Goal: Information Seeking & Learning: Find contact information

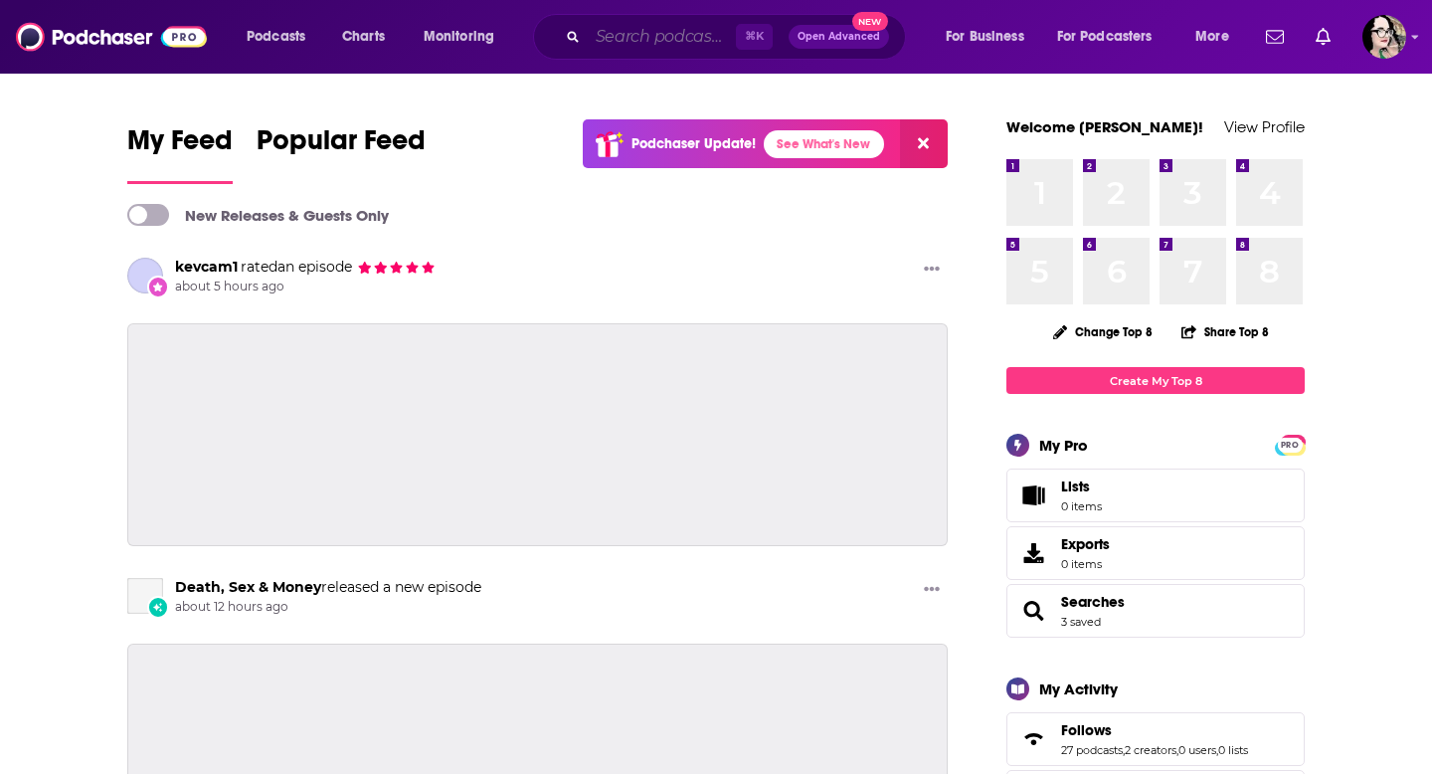
click at [641, 42] on input "Search podcasts, credits, & more..." at bounding box center [662, 37] width 148 height 32
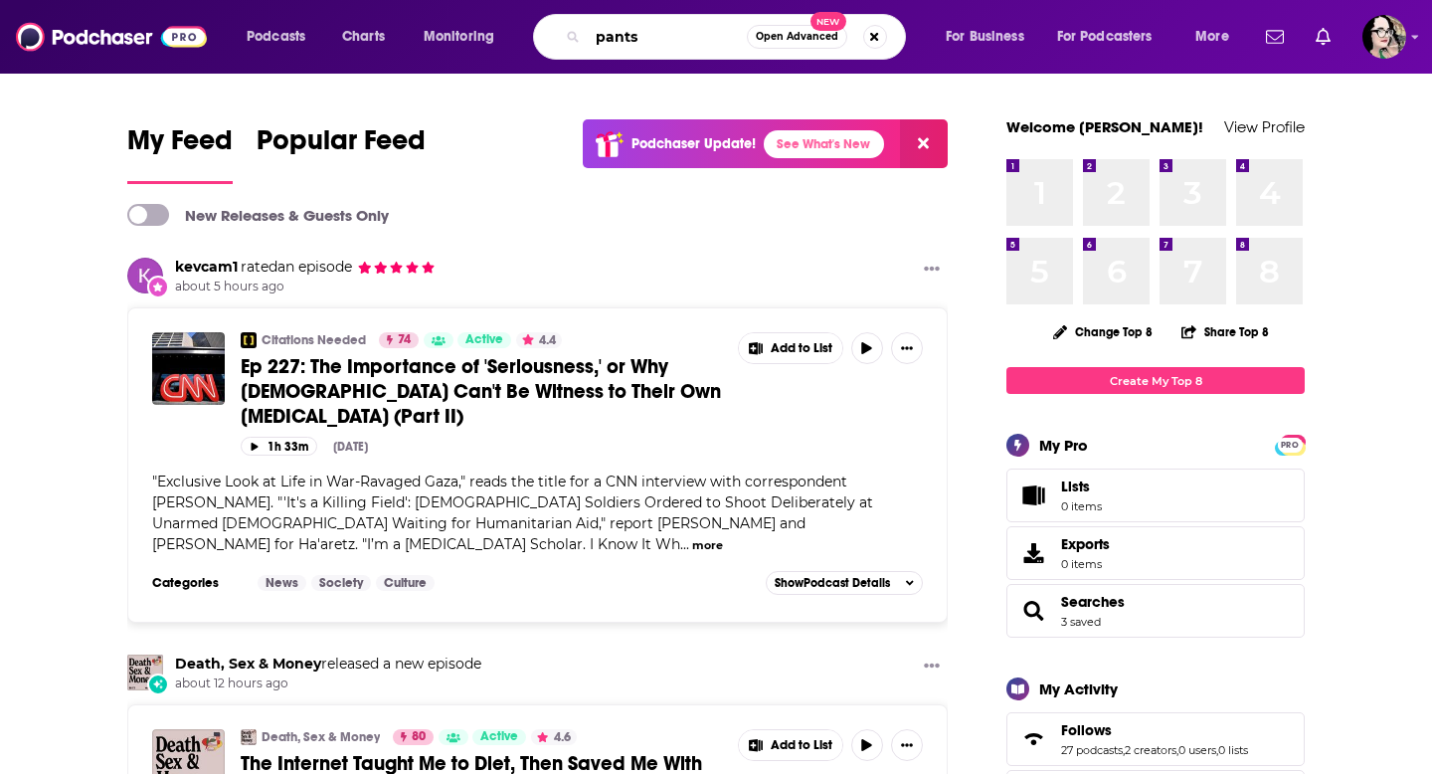
type input "pants"
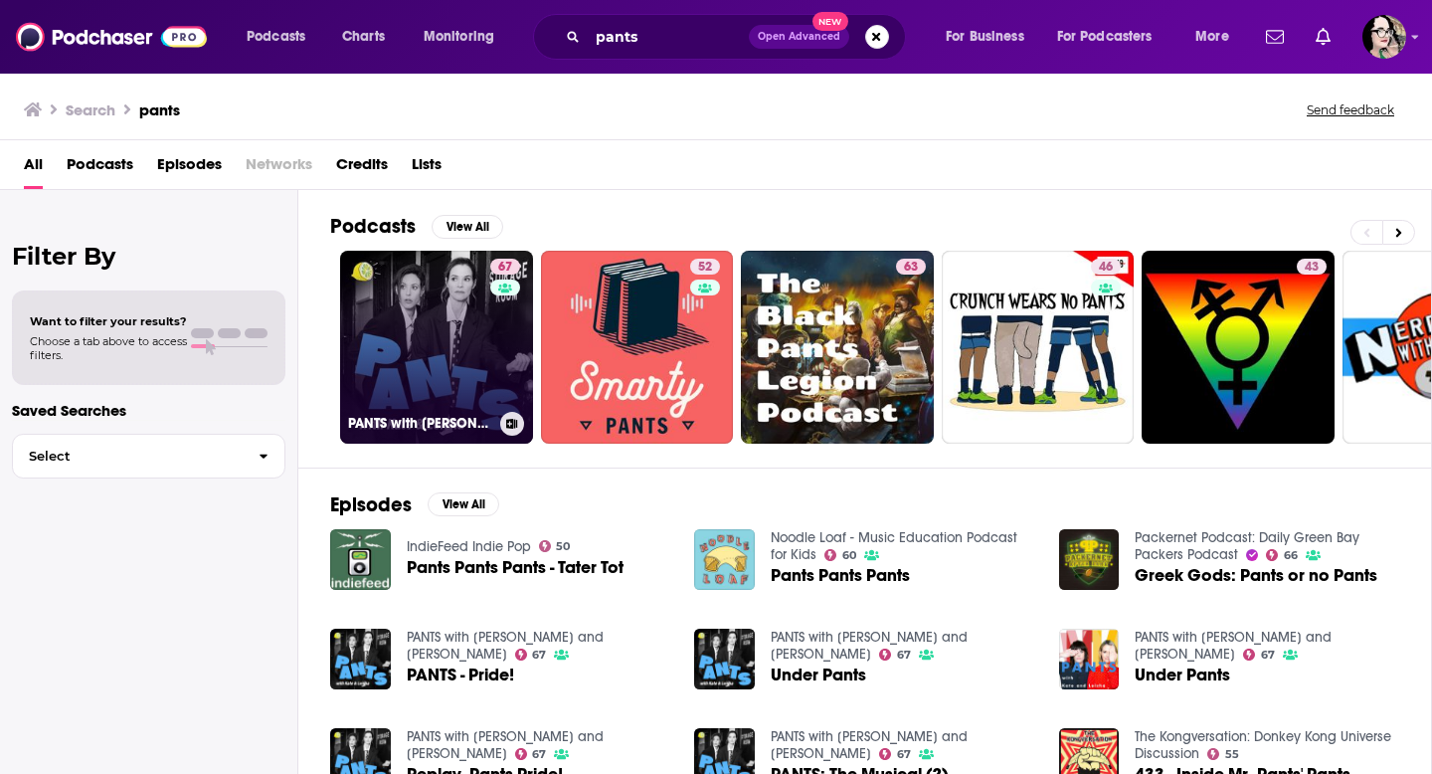
click at [436, 311] on link "67 PANTS with [PERSON_NAME] and [PERSON_NAME]" at bounding box center [436, 347] width 193 height 193
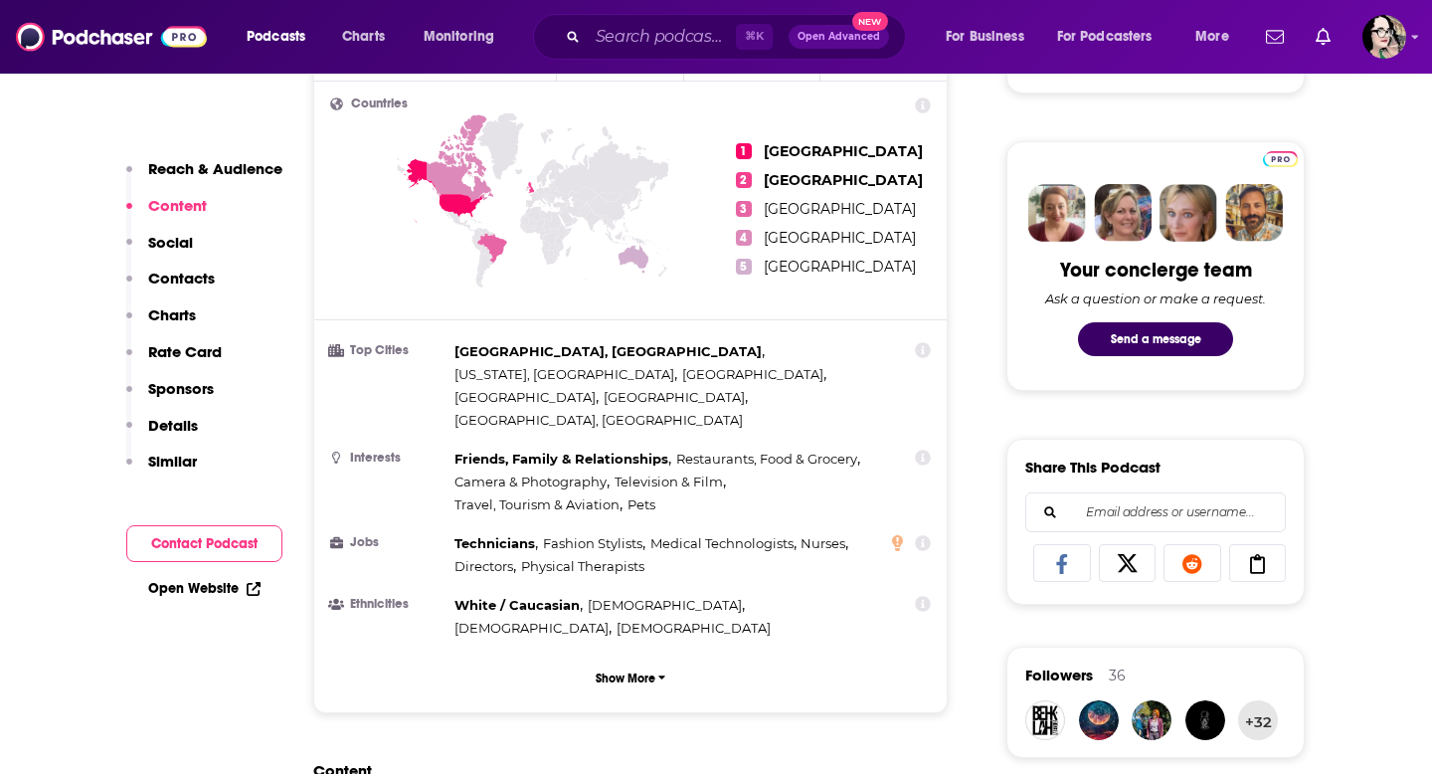
scroll to position [877, 0]
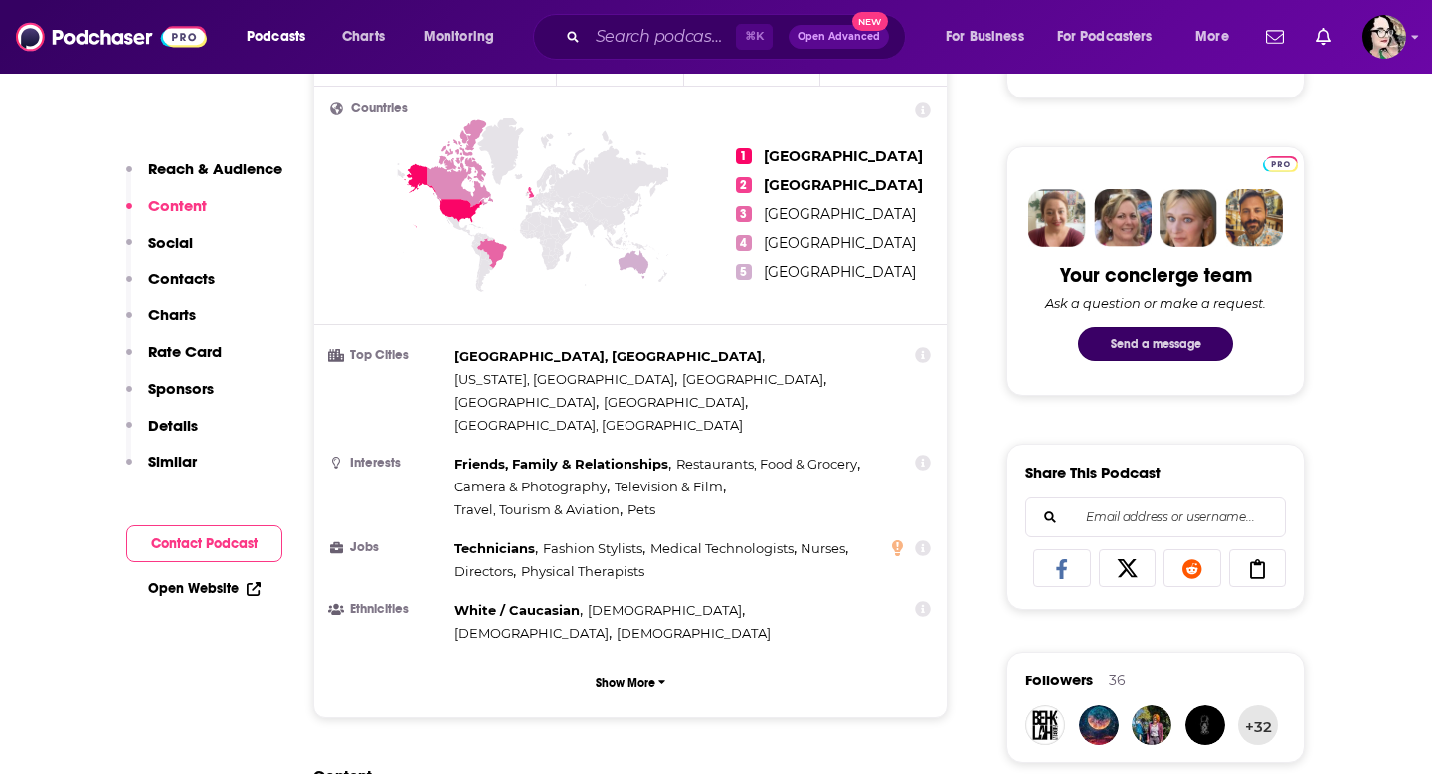
click at [1185, 350] on button "Send a message" at bounding box center [1155, 344] width 155 height 34
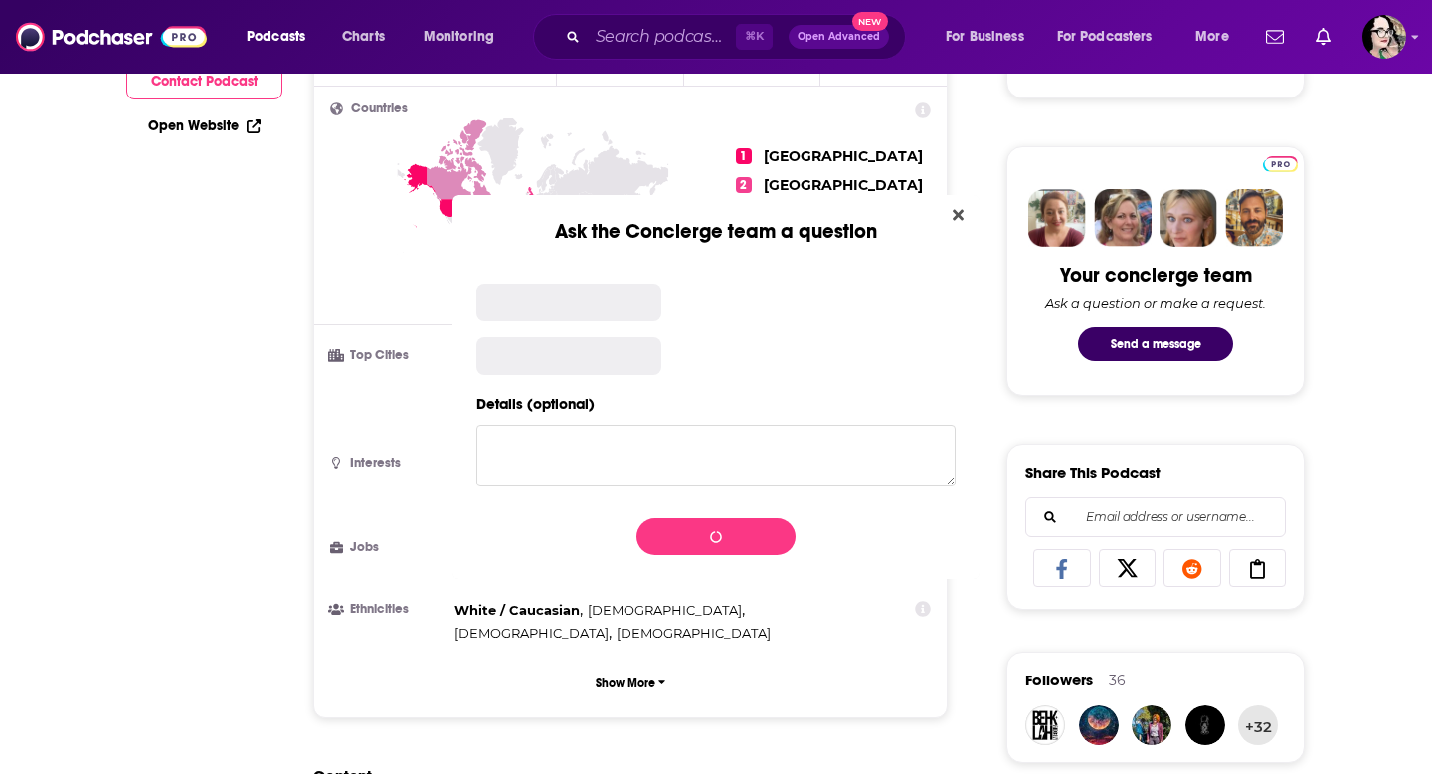
scroll to position [0, 0]
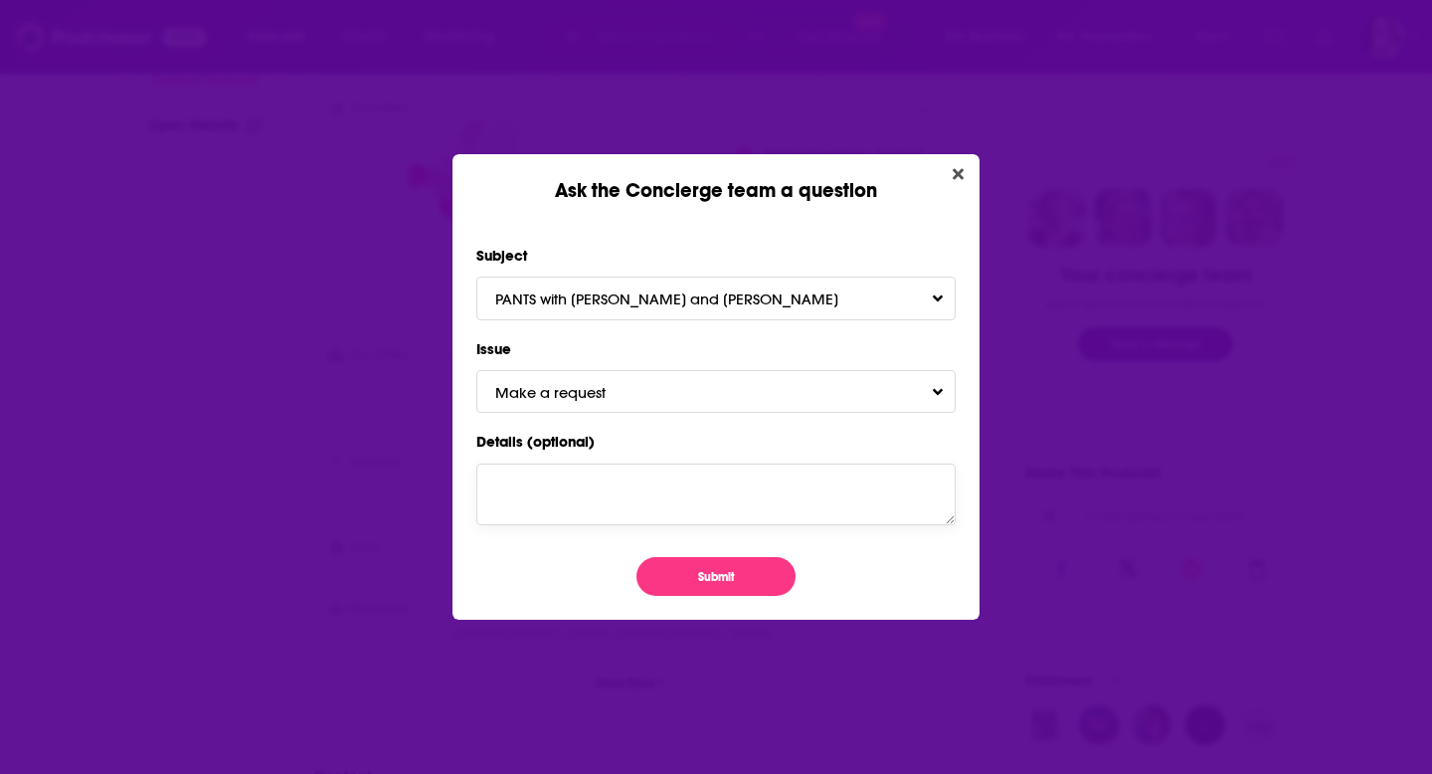
drag, startPoint x: 733, startPoint y: 488, endPoint x: 734, endPoint y: 475, distance: 13.0
click at [734, 486] on textarea "Details (optional)" at bounding box center [715, 494] width 479 height 62
click at [548, 485] on textarea "Can you find a contact address that is the production compay?" at bounding box center [715, 494] width 479 height 62
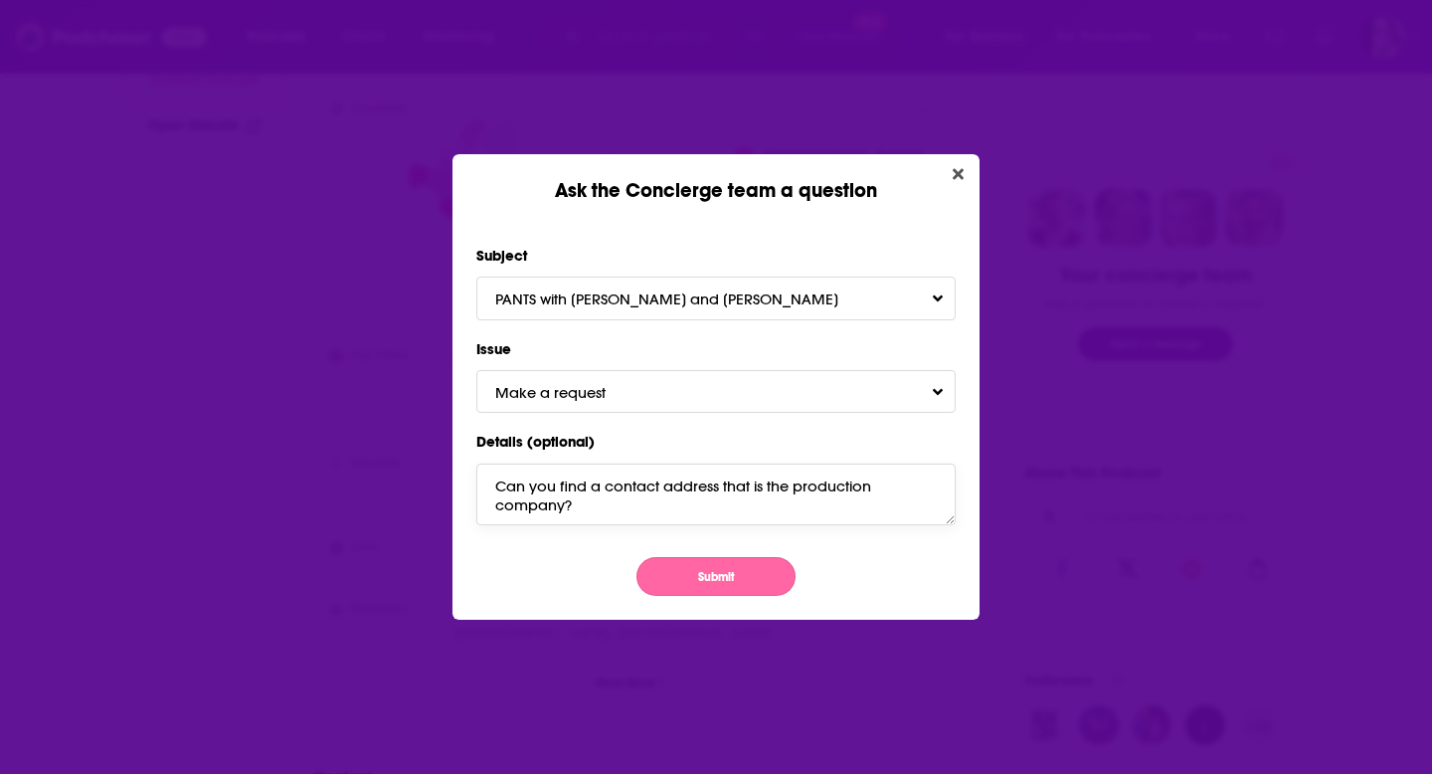
type textarea "Can you find a contact address that is the production company?"
drag, startPoint x: 671, startPoint y: 576, endPoint x: 689, endPoint y: 576, distance: 17.9
click at [674, 575] on button "Submit" at bounding box center [716, 576] width 159 height 39
click at [723, 584] on button "Submit" at bounding box center [716, 576] width 159 height 39
click at [715, 568] on button "Submit" at bounding box center [716, 576] width 159 height 39
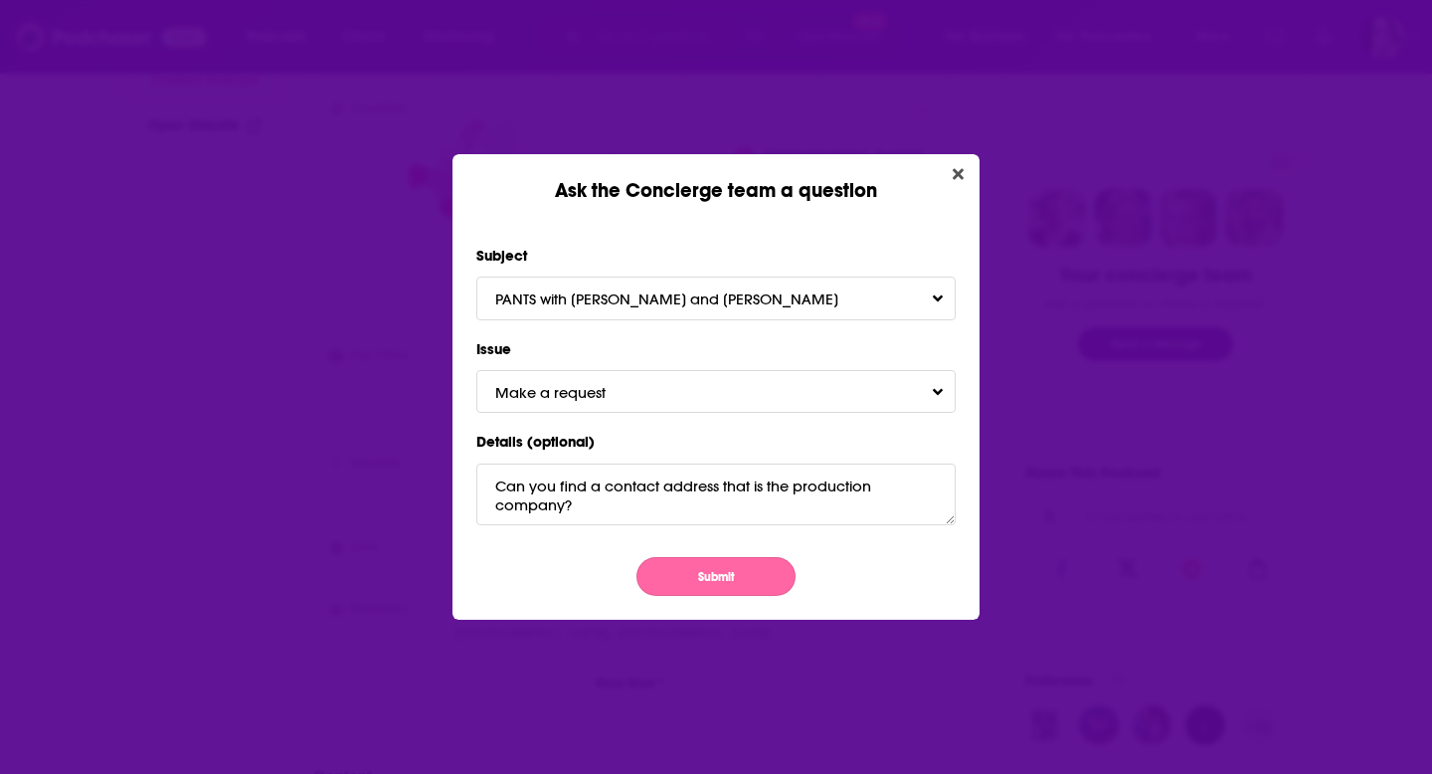
click at [731, 576] on button "Submit" at bounding box center [716, 576] width 159 height 39
click at [605, 398] on span "Make a request" at bounding box center [570, 392] width 150 height 19
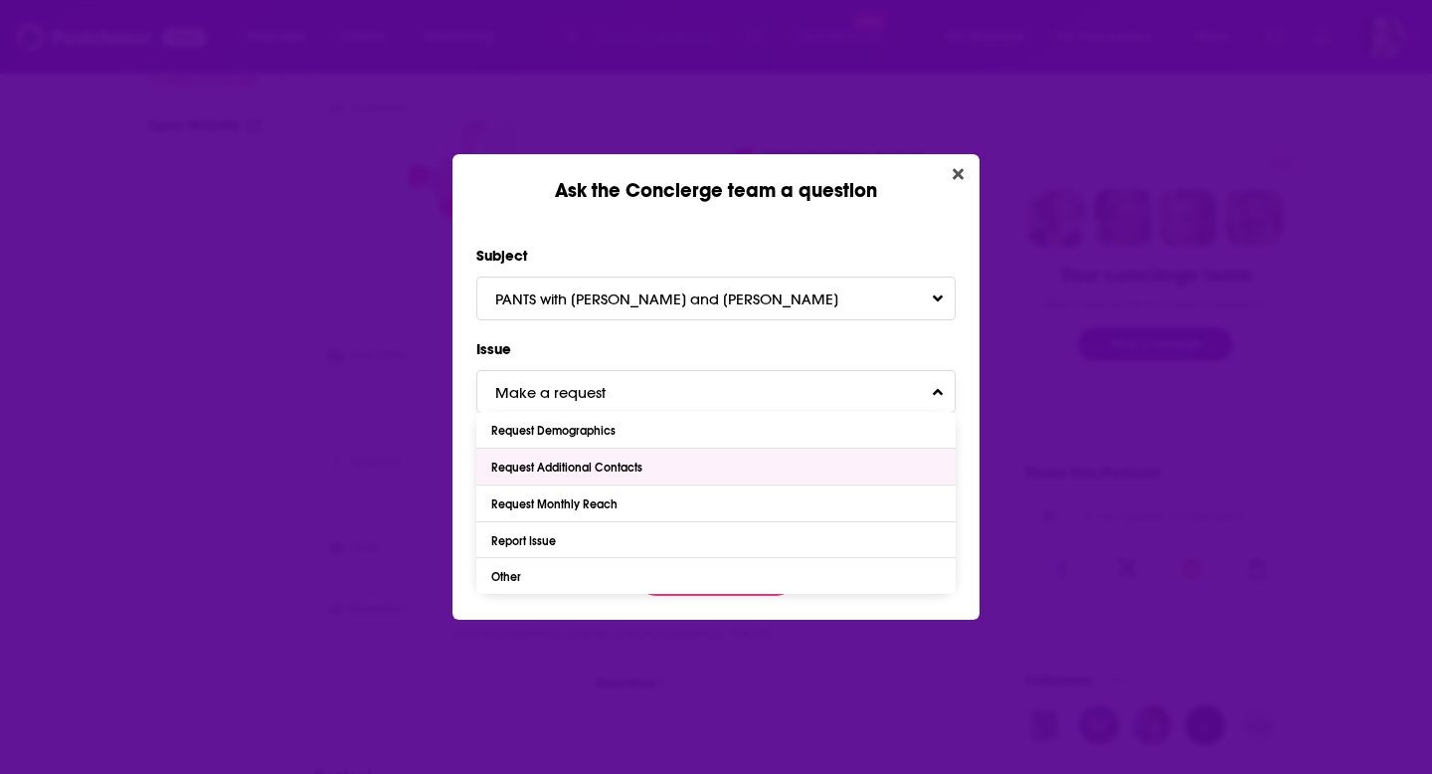
click at [606, 463] on div "Request Additional Contacts" at bounding box center [569, 467] width 156 height 14
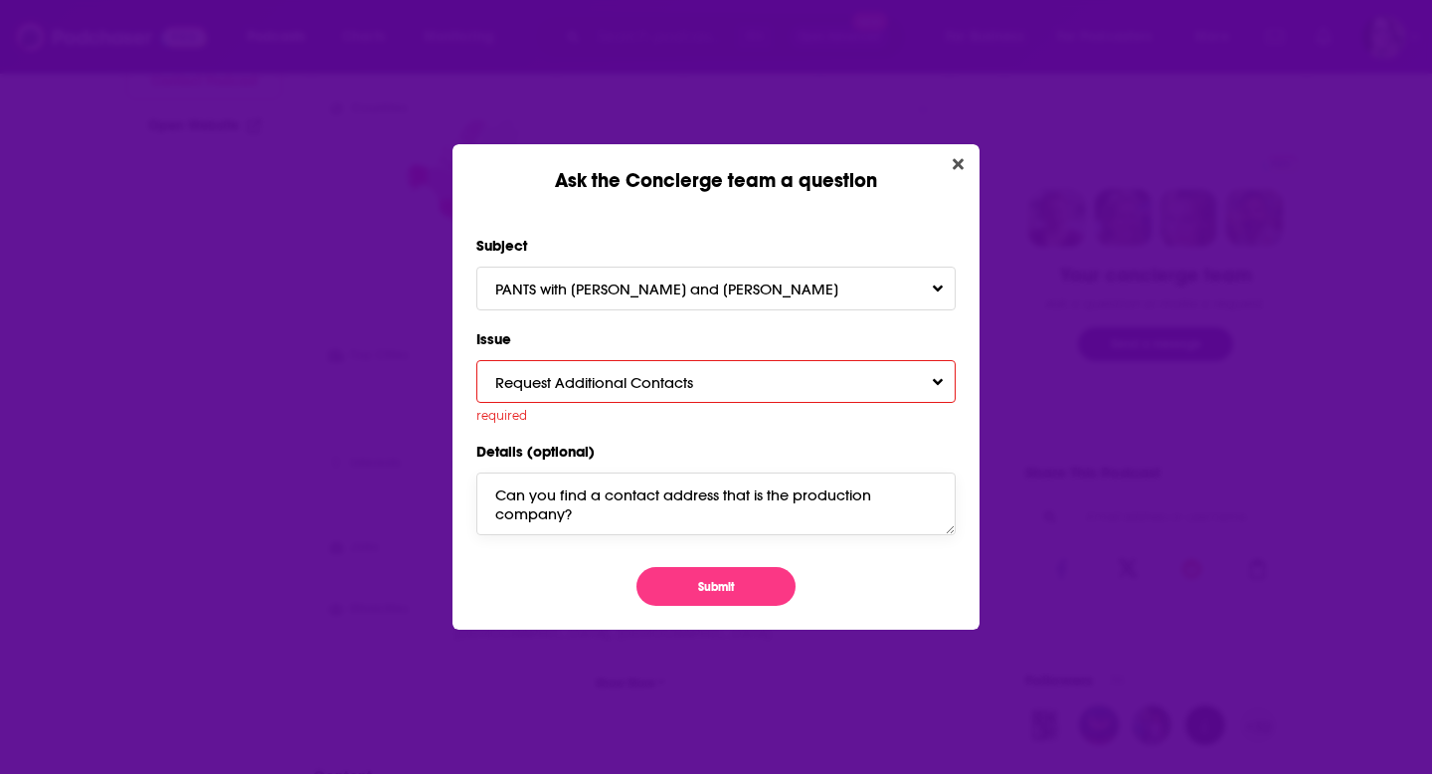
click at [658, 512] on textarea "Can you find a contact address that is the production company?" at bounding box center [715, 503] width 479 height 62
click at [722, 590] on button "Submit" at bounding box center [716, 586] width 159 height 39
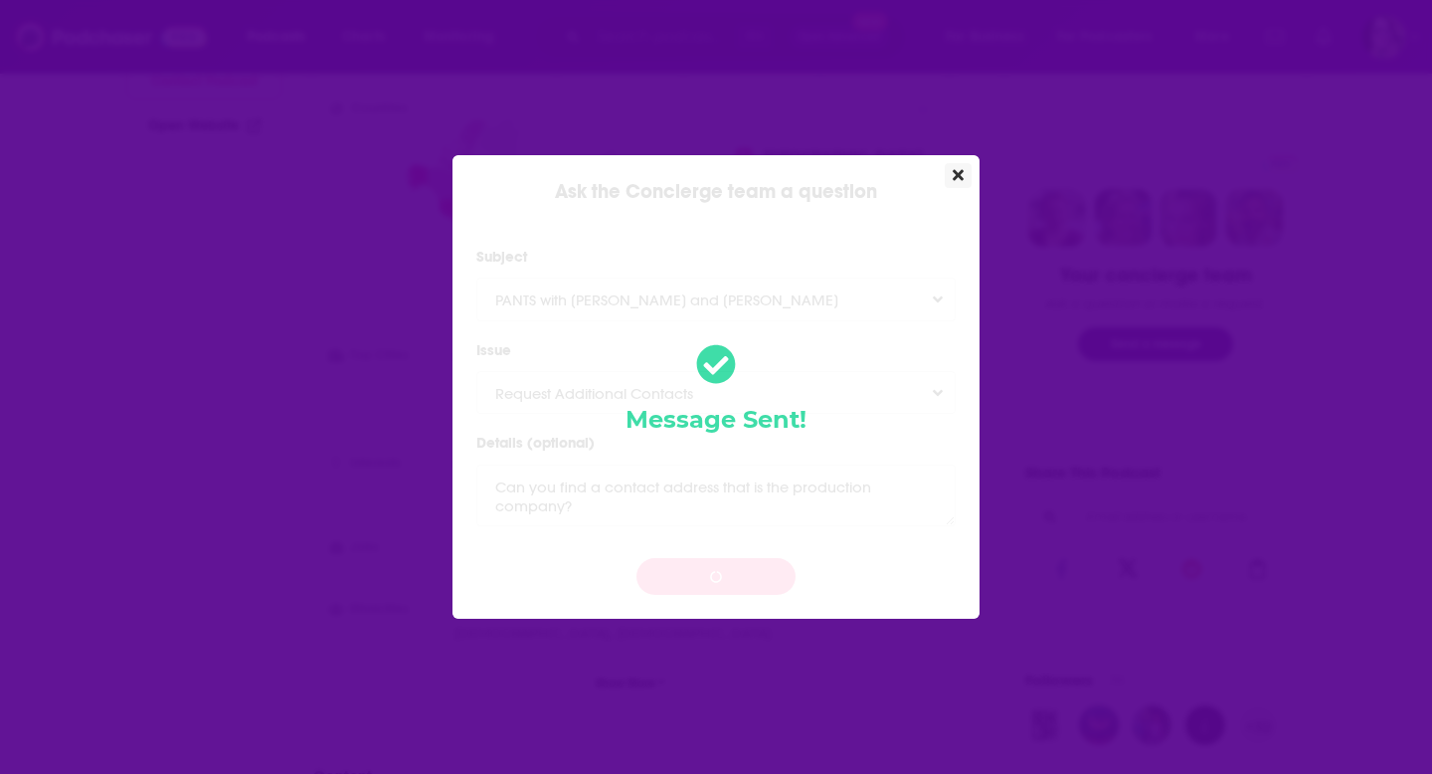
drag, startPoint x: 957, startPoint y: 171, endPoint x: 976, endPoint y: 180, distance: 20.9
click at [957, 172] on icon "Close" at bounding box center [958, 175] width 11 height 11
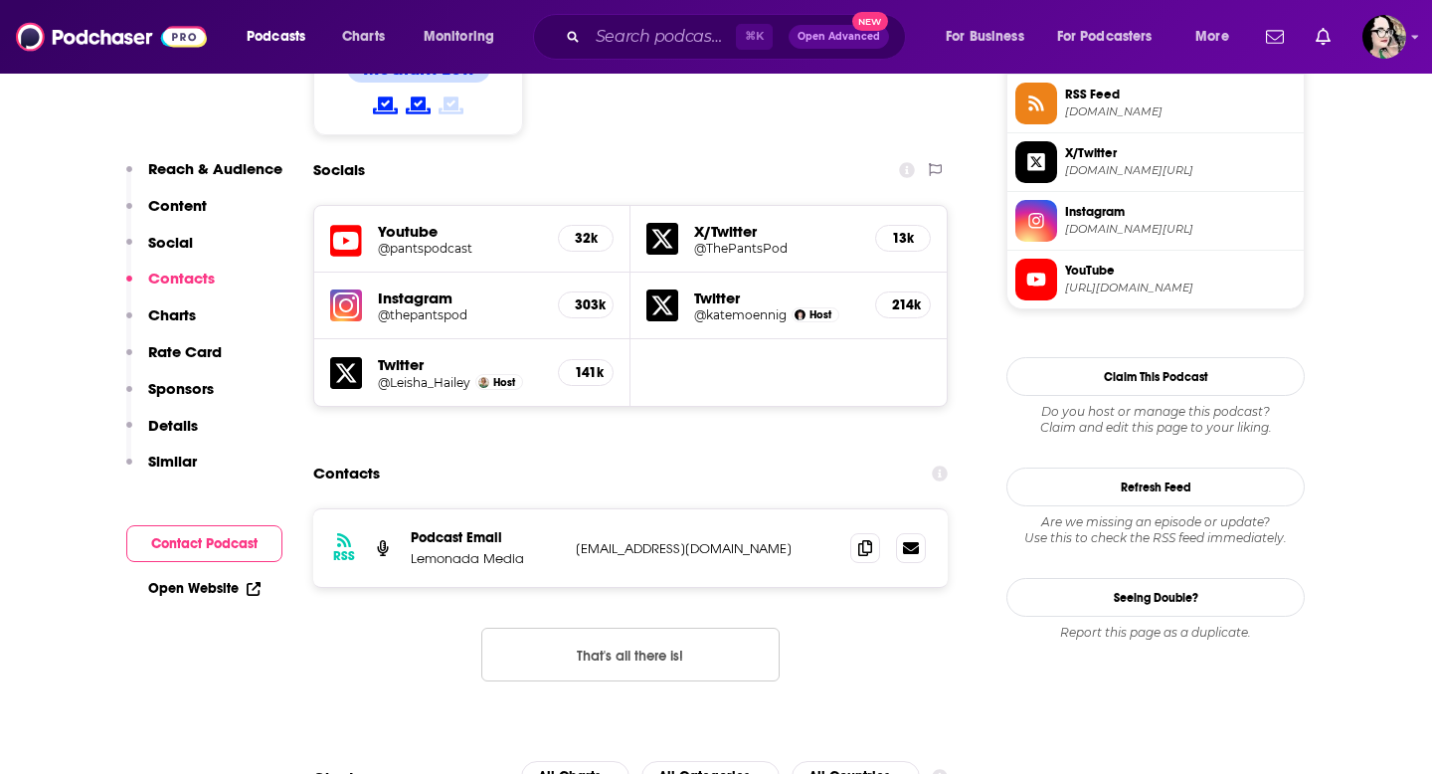
scroll to position [1664, 0]
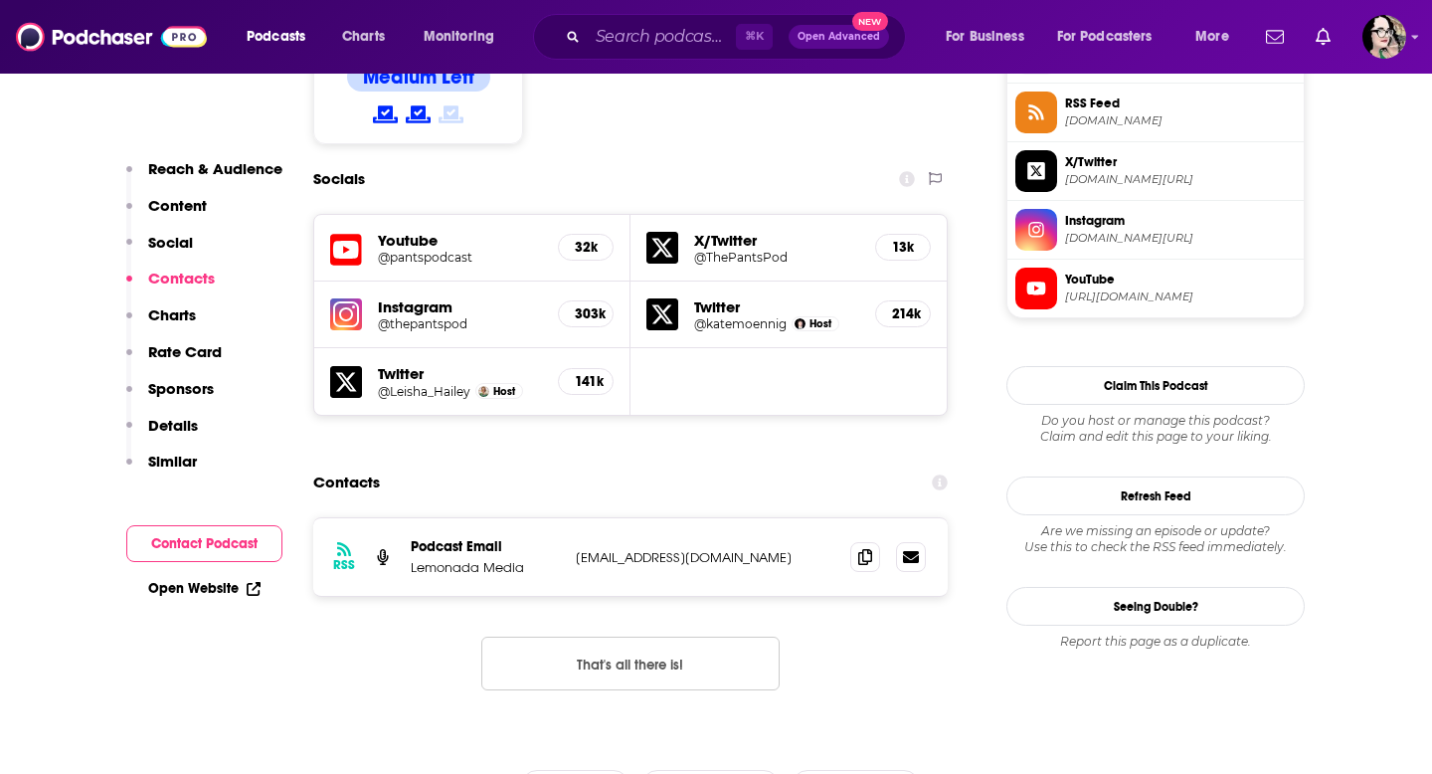
click at [448, 297] on h5 "Instagram" at bounding box center [460, 306] width 164 height 19
click at [330, 298] on img at bounding box center [346, 314] width 32 height 32
click at [469, 316] on h5 "@thepantspod" at bounding box center [460, 323] width 164 height 15
click at [680, 32] on input "Search podcasts, credits, & more..." at bounding box center [662, 37] width 148 height 32
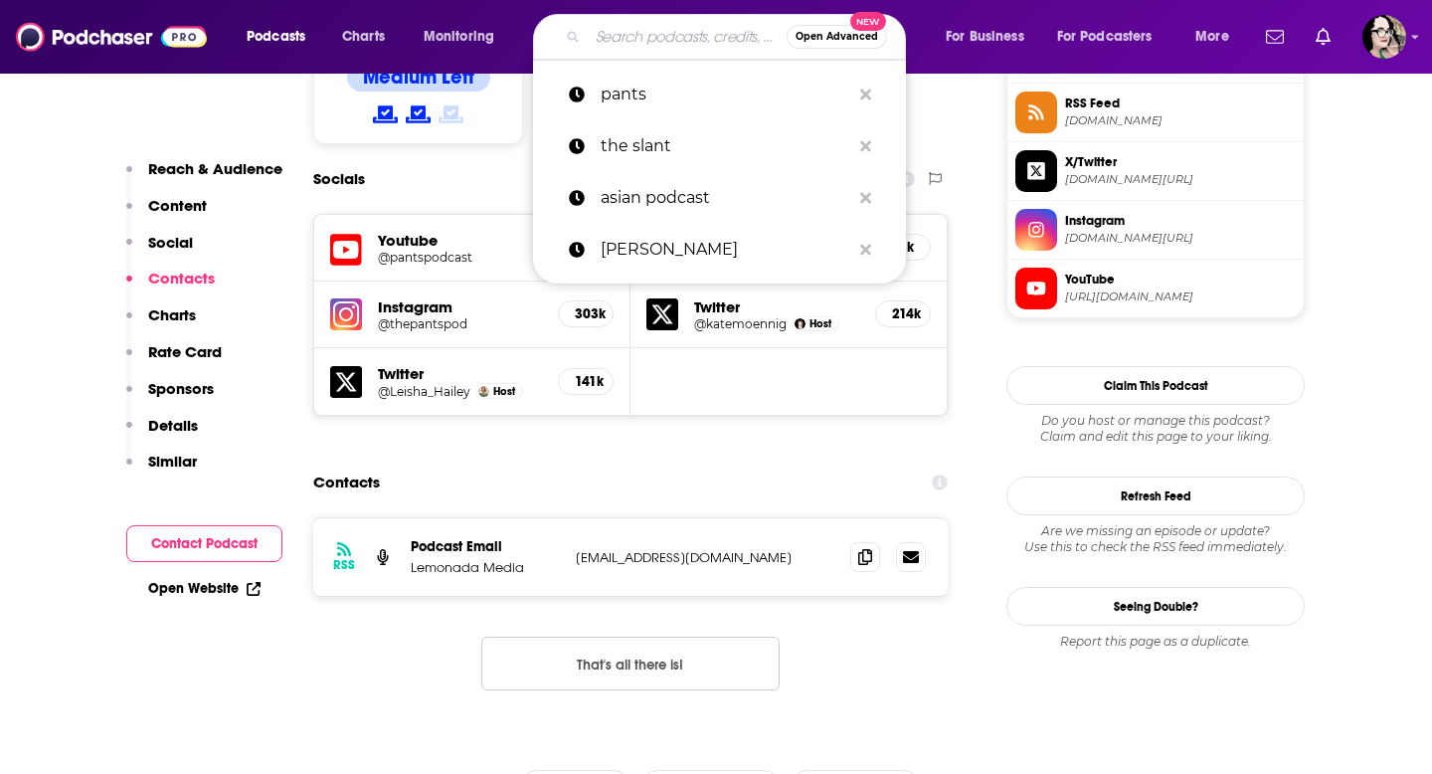
type input "c"
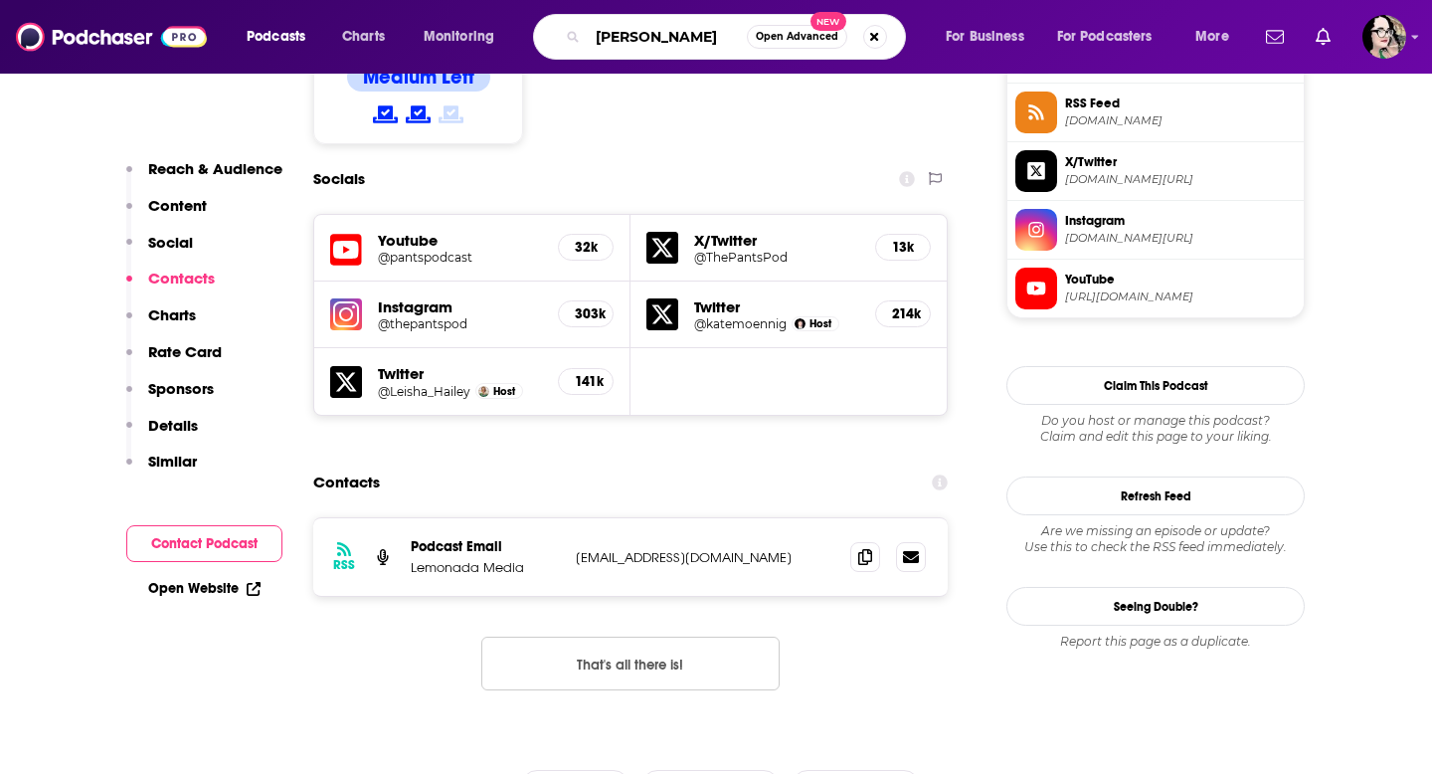
type input "[PERSON_NAME]"
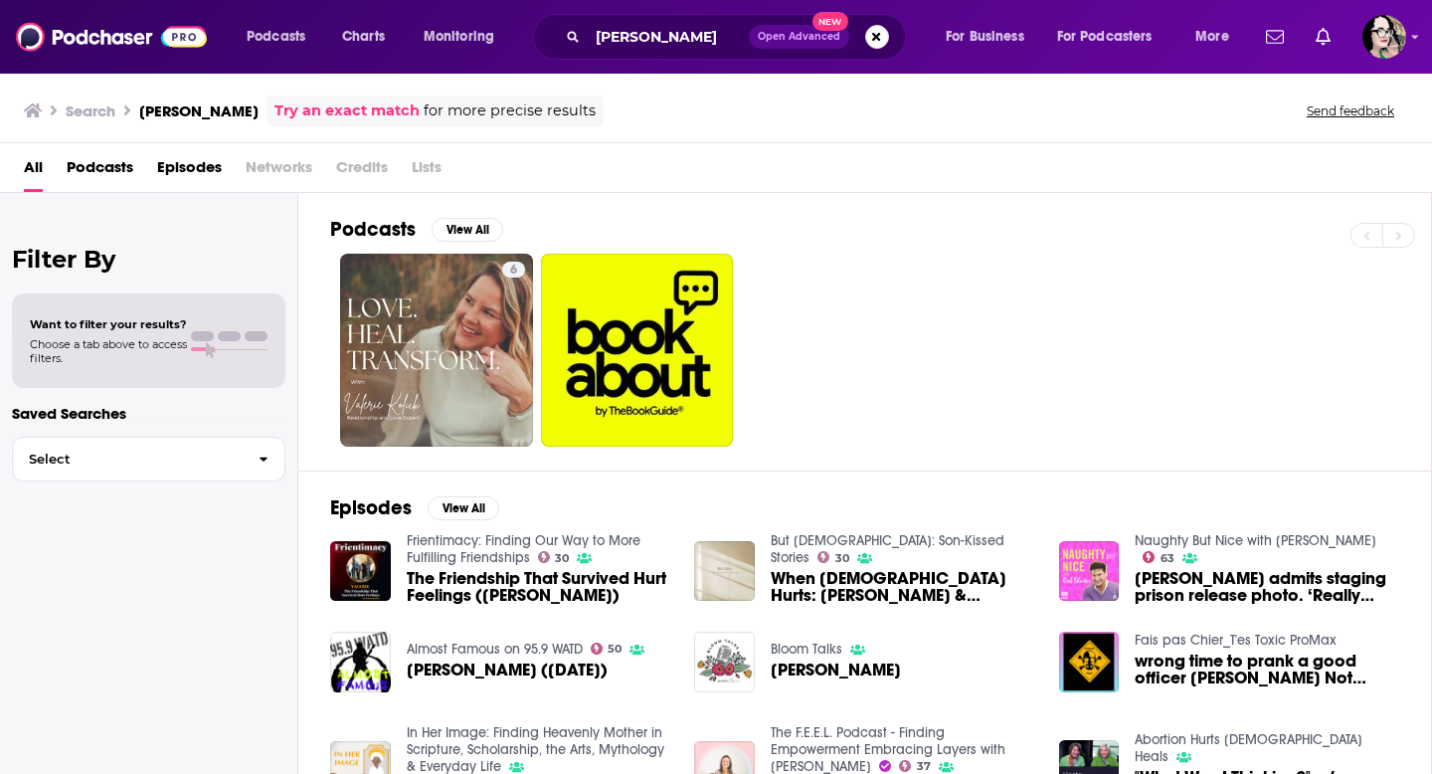
click at [356, 164] on span "Credits" at bounding box center [362, 171] width 52 height 41
click at [366, 169] on span "Credits" at bounding box center [362, 171] width 52 height 41
click at [184, 164] on span "Episodes" at bounding box center [189, 171] width 65 height 41
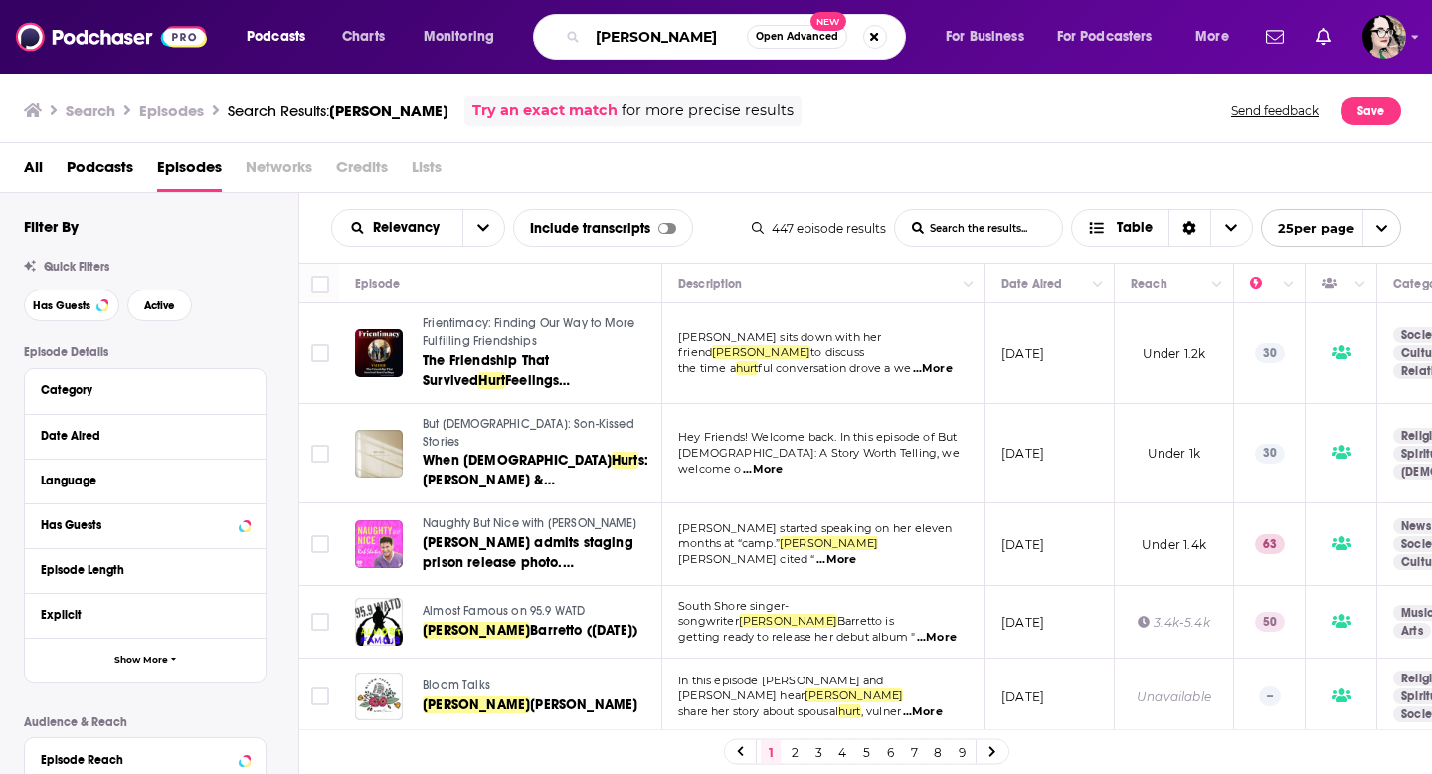
drag, startPoint x: 669, startPoint y: 38, endPoint x: 689, endPoint y: 61, distance: 30.3
click at [659, 38] on input "[PERSON_NAME]" at bounding box center [667, 37] width 159 height 32
type input "[PERSON_NAME]"
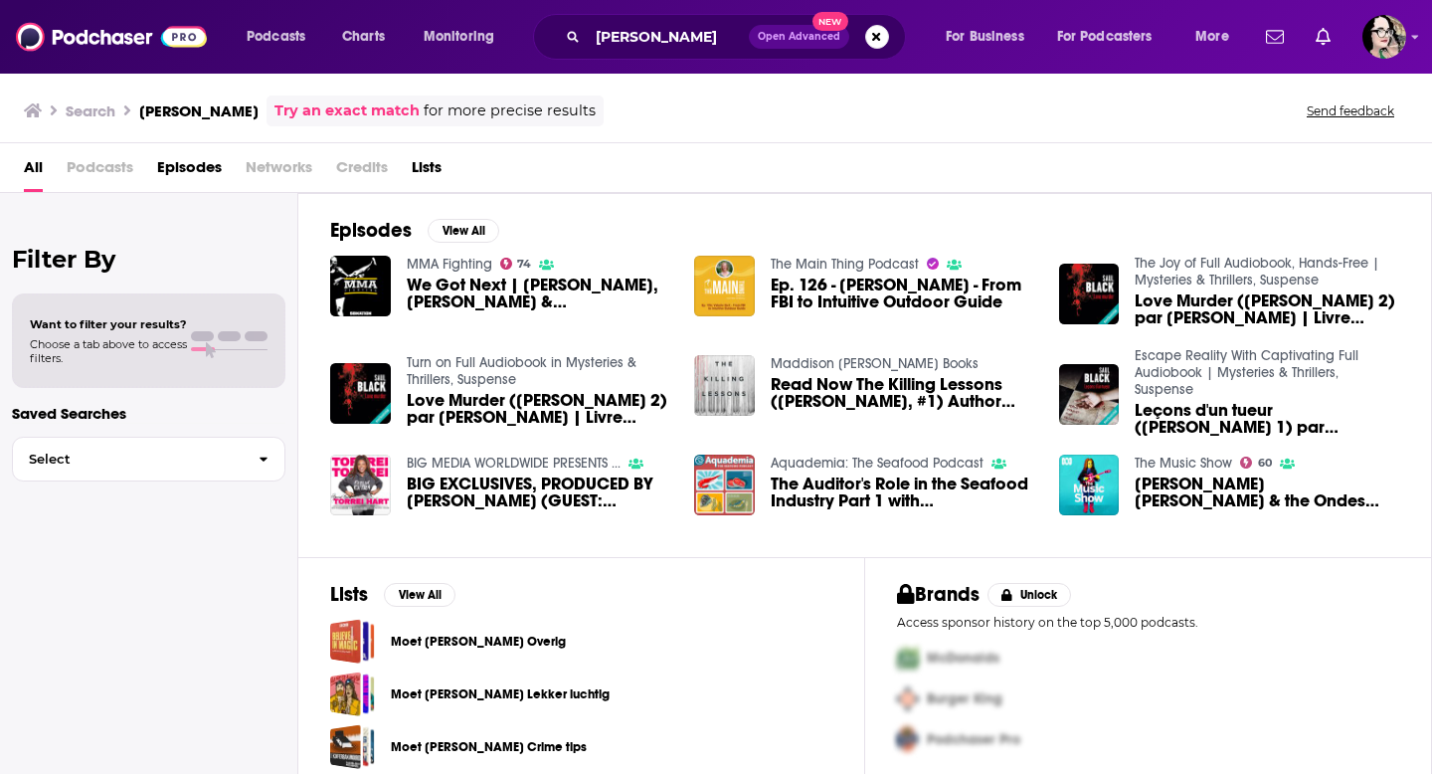
click at [348, 168] on span "Credits" at bounding box center [362, 171] width 52 height 41
click at [349, 168] on span "Credits" at bounding box center [362, 171] width 52 height 41
